Goal: Feedback & Contribution: Submit feedback/report problem

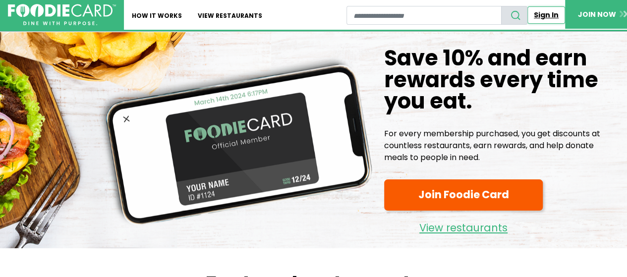
click at [537, 17] on link "Sign In" at bounding box center [547, 14] width 38 height 17
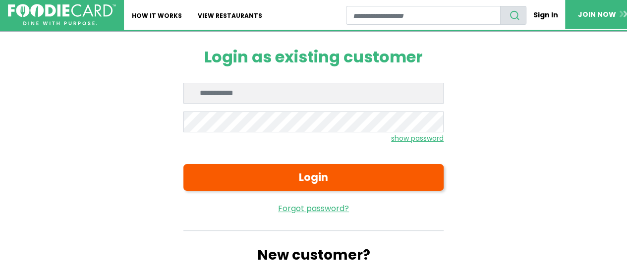
type input "**********"
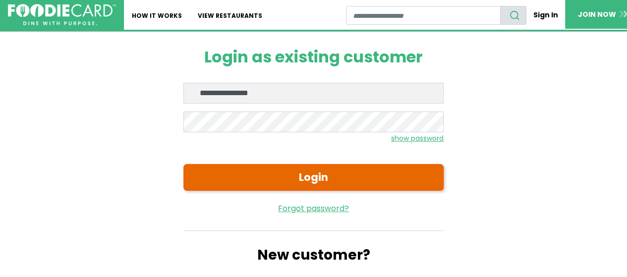
click at [317, 173] on button "Login" at bounding box center [314, 177] width 260 height 27
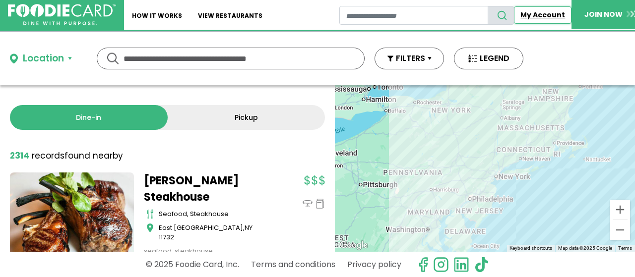
click at [535, 16] on link "My Account" at bounding box center [543, 14] width 58 height 17
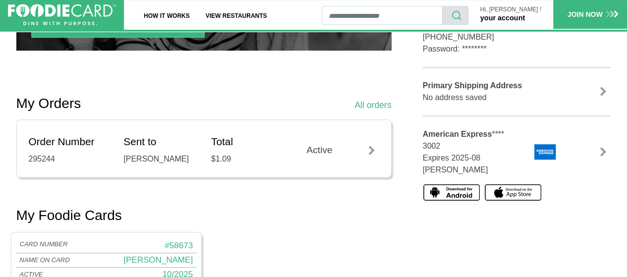
scroll to position [238, 0]
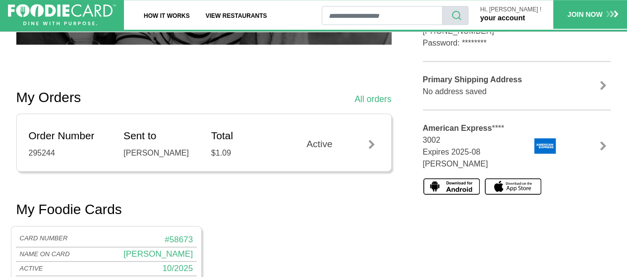
click at [371, 141] on div at bounding box center [372, 145] width 15 height 10
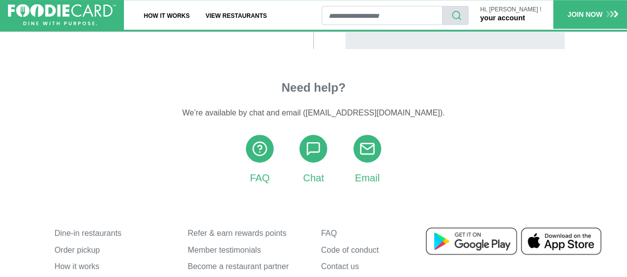
scroll to position [324, 0]
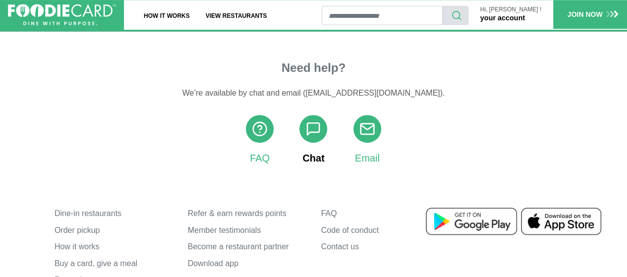
click at [311, 137] on icon at bounding box center [314, 129] width 16 height 16
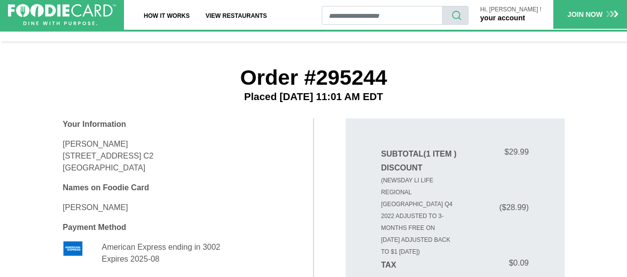
scroll to position [0, 0]
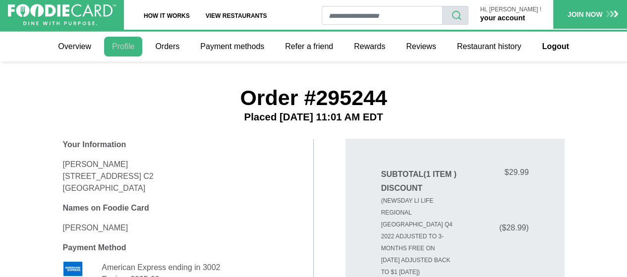
click at [121, 43] on link "Profile" at bounding box center [123, 47] width 38 height 20
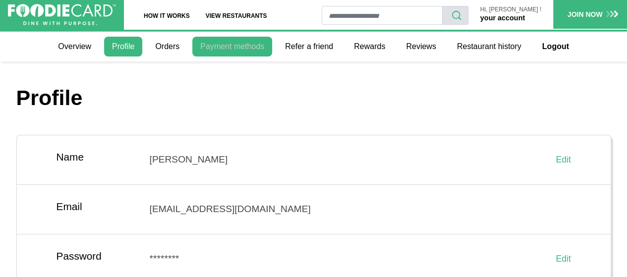
click at [231, 48] on link "Payment methods" at bounding box center [232, 47] width 80 height 20
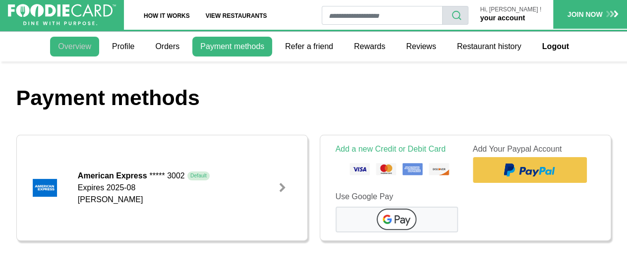
click at [84, 46] on link "Overview" at bounding box center [74, 47] width 49 height 20
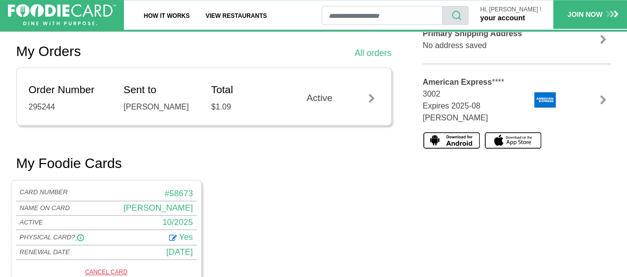
scroll to position [291, 0]
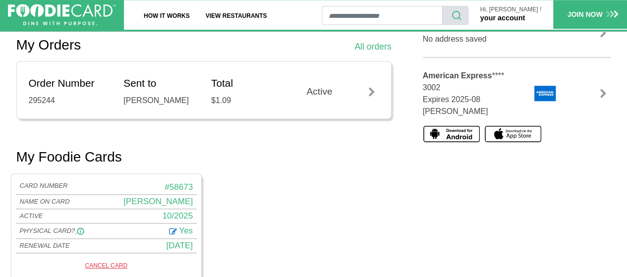
click at [603, 89] on link at bounding box center [603, 94] width 15 height 10
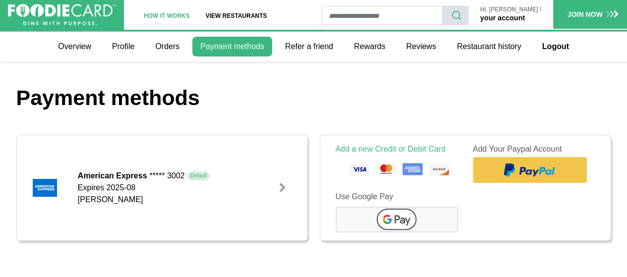
click at [180, 15] on link "How It Works" at bounding box center [167, 15] width 62 height 30
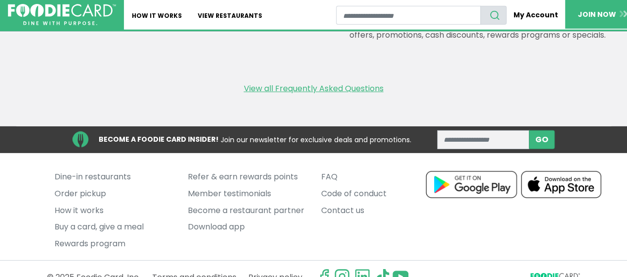
scroll to position [1504, 0]
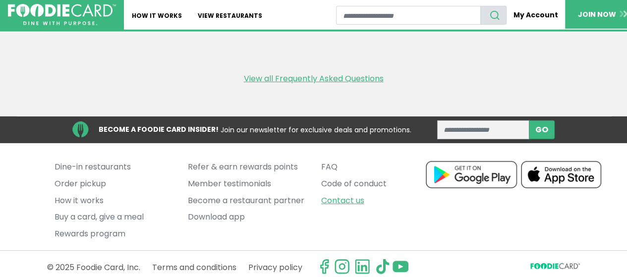
click at [347, 195] on link "Contact us" at bounding box center [380, 200] width 119 height 17
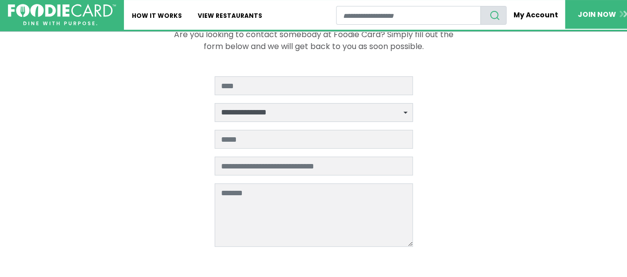
scroll to position [26, 0]
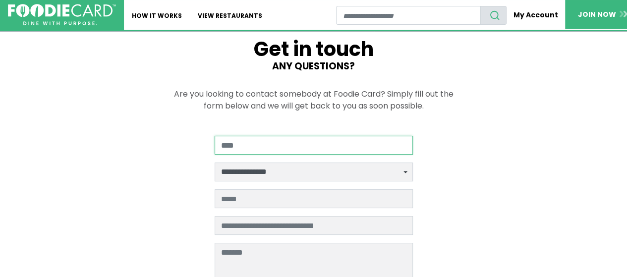
click at [289, 150] on input "Your Name" at bounding box center [314, 145] width 198 height 19
type input "**********"
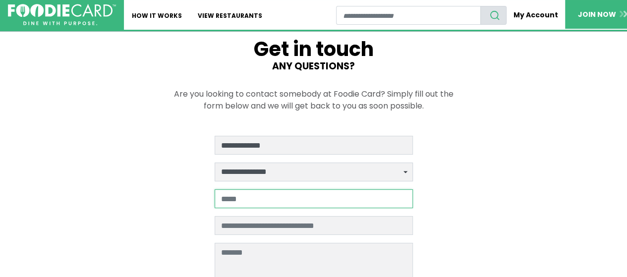
type input "**********"
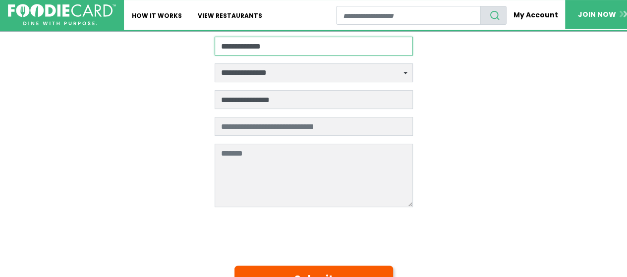
scroll to position [139, 0]
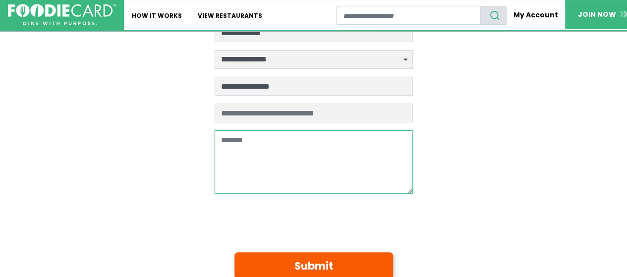
click at [292, 164] on textarea at bounding box center [314, 161] width 198 height 63
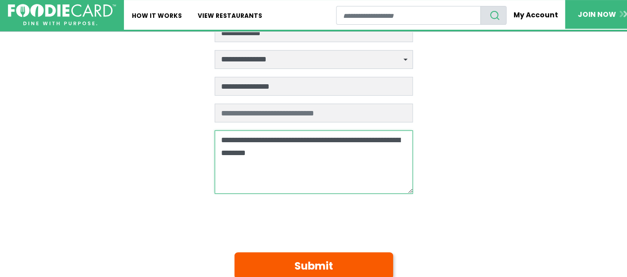
click at [339, 138] on textarea "**********" at bounding box center [314, 161] width 198 height 63
type textarea "**********"
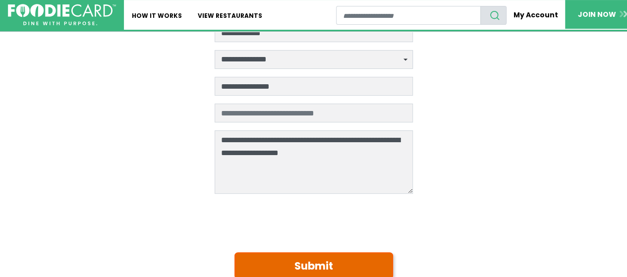
click at [269, 264] on button "Submit" at bounding box center [314, 265] width 159 height 27
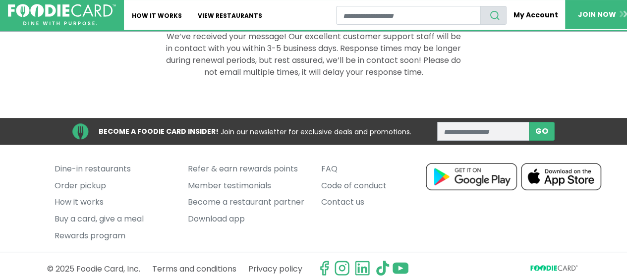
scroll to position [80, 0]
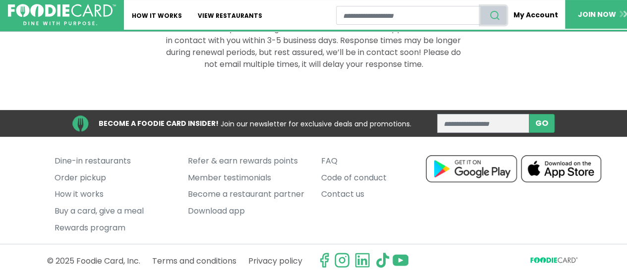
click at [499, 16] on use "search" at bounding box center [495, 15] width 8 height 8
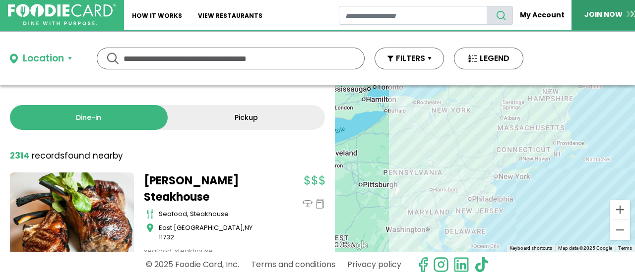
click at [599, 13] on link "JOIN NOW" at bounding box center [610, 14] width 79 height 29
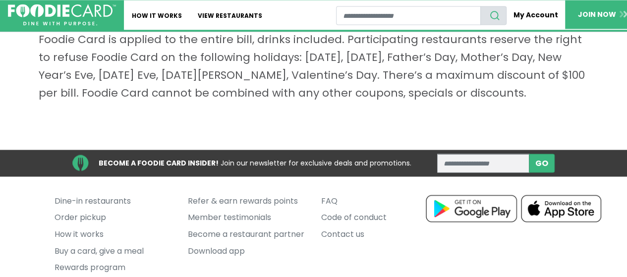
scroll to position [840, 0]
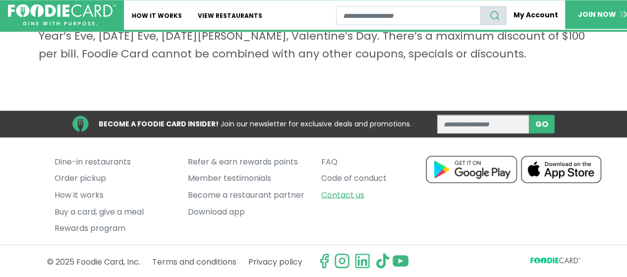
click at [333, 193] on link "Contact us" at bounding box center [380, 194] width 119 height 17
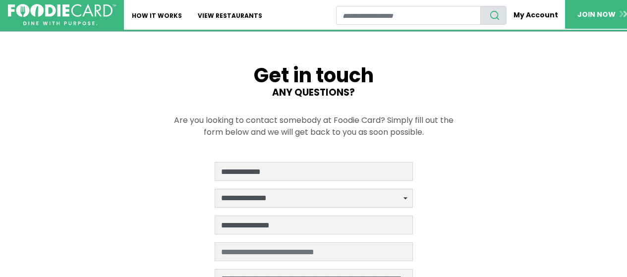
scroll to position [139, 0]
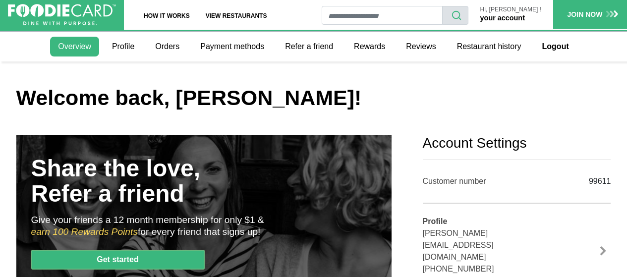
scroll to position [291, 0]
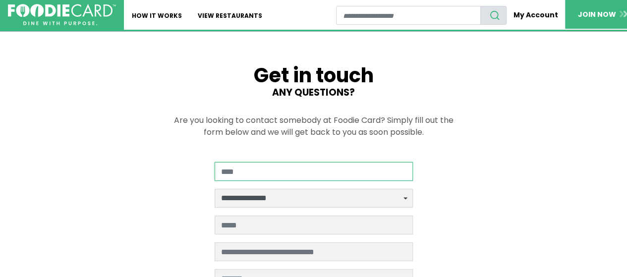
click at [266, 172] on input "Your Name" at bounding box center [314, 171] width 198 height 19
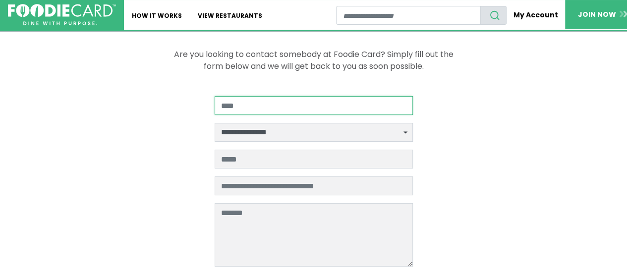
scroll to position [92, 0]
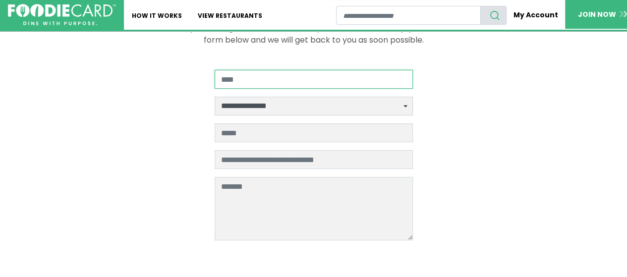
click at [307, 76] on input "Your Name" at bounding box center [314, 79] width 198 height 19
type input "**********"
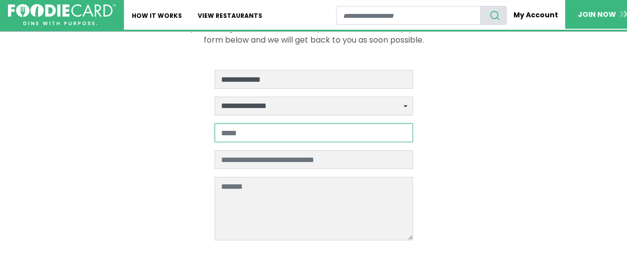
type input "**********"
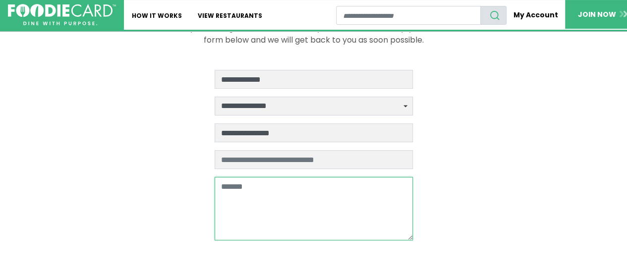
click at [284, 185] on textarea at bounding box center [314, 208] width 198 height 63
type textarea "**********"
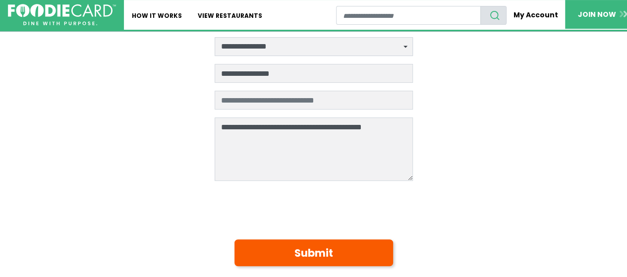
scroll to position [191, 0]
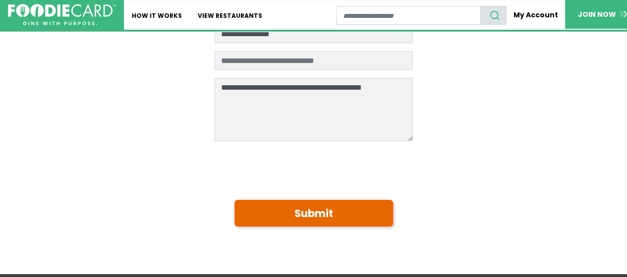
click at [344, 214] on button "Submit" at bounding box center [314, 213] width 159 height 27
